Goal: Find contact information: Obtain details needed to contact an individual or organization

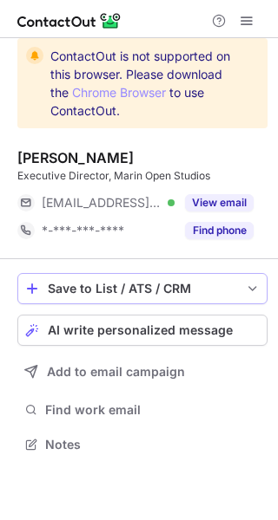
scroll to position [8, 9]
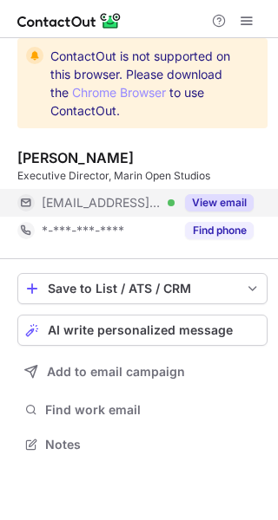
click at [119, 210] on span "***@marinopenstudios.org" at bounding box center [102, 203] width 120 height 16
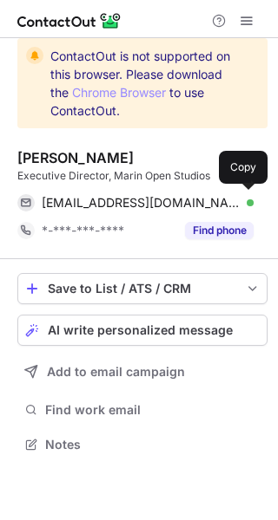
click at [119, 210] on span "kina@marinopenstudios.org" at bounding box center [141, 203] width 199 height 16
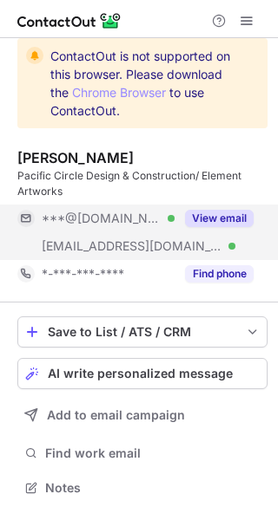
scroll to position [475, 278]
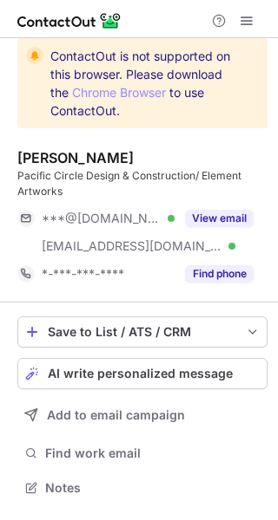
scroll to position [475, 278]
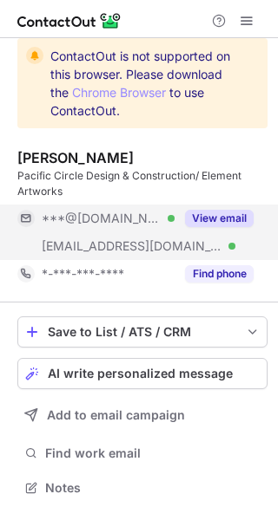
click at [208, 216] on button "View email" at bounding box center [219, 218] width 69 height 17
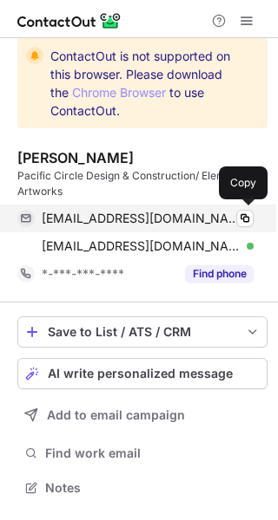
click at [126, 215] on span "bstieg@comcast.net" at bounding box center [141, 219] width 199 height 16
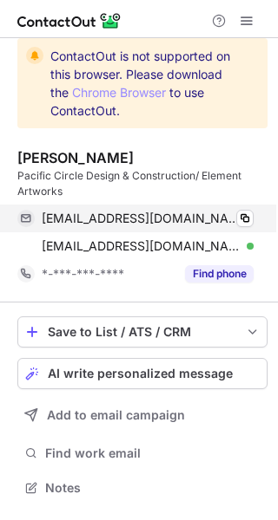
scroll to position [475, 278]
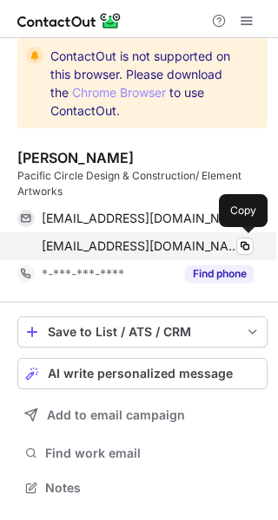
click at [103, 242] on span "stieg@attbi.com" at bounding box center [141, 247] width 199 height 16
